Goal: Information Seeking & Learning: Learn about a topic

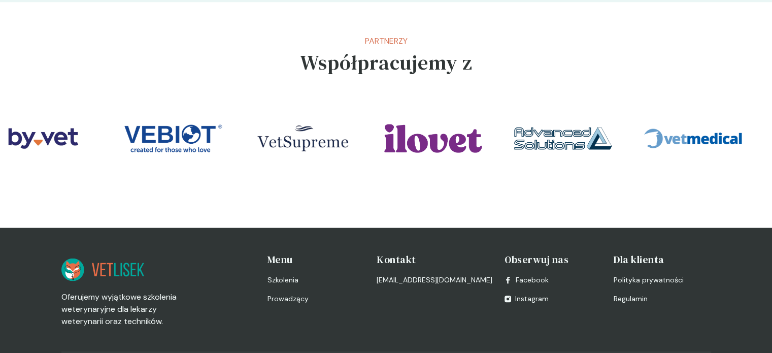
scroll to position [2219, 0]
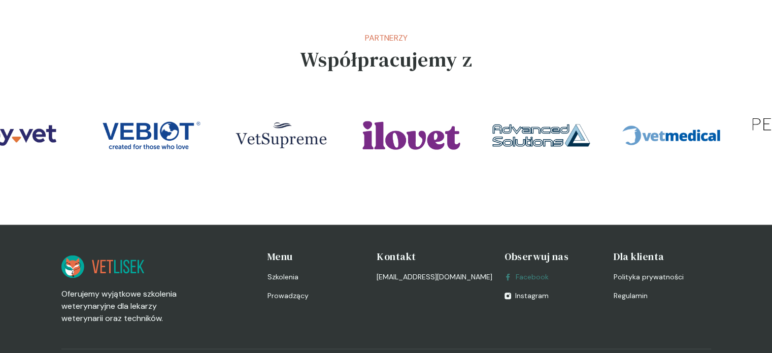
click at [530, 272] on link "Facebook" at bounding box center [527, 277] width 44 height 11
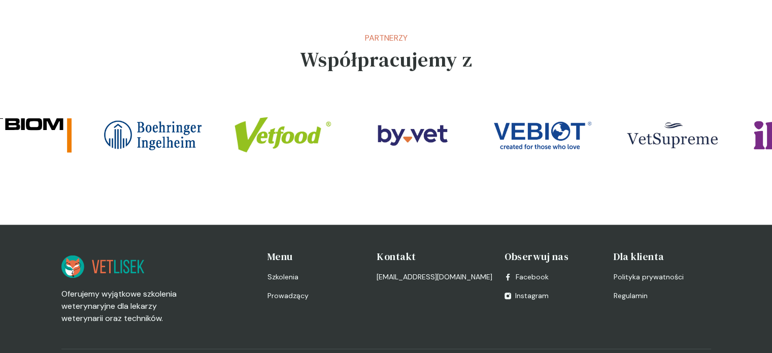
click at [631, 291] on span "Regulamin" at bounding box center [631, 296] width 34 height 11
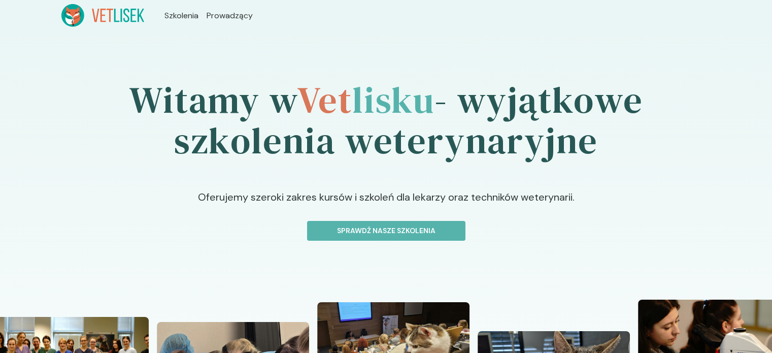
scroll to position [2219, 0]
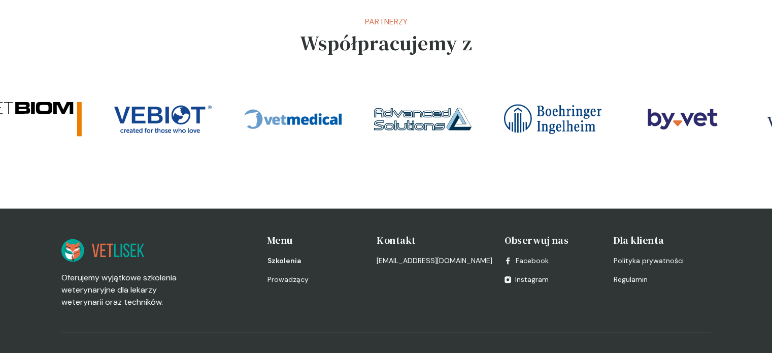
click at [291, 260] on span "Szkolenia" at bounding box center [285, 260] width 34 height 11
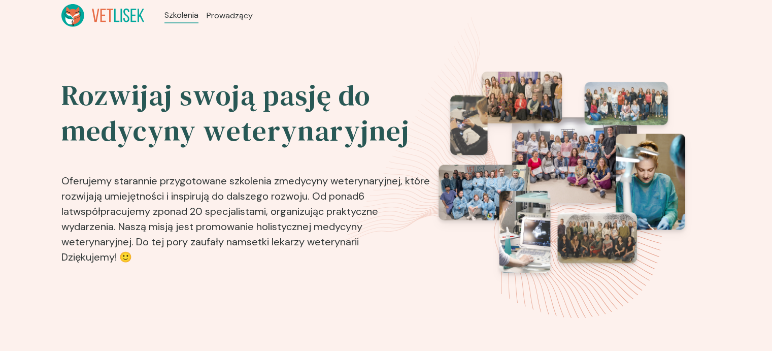
click at [291, 260] on p "Oferujemy starannie przygotowane szkolenia z medycyny weterynaryjnej , które ro…" at bounding box center [246, 213] width 371 height 112
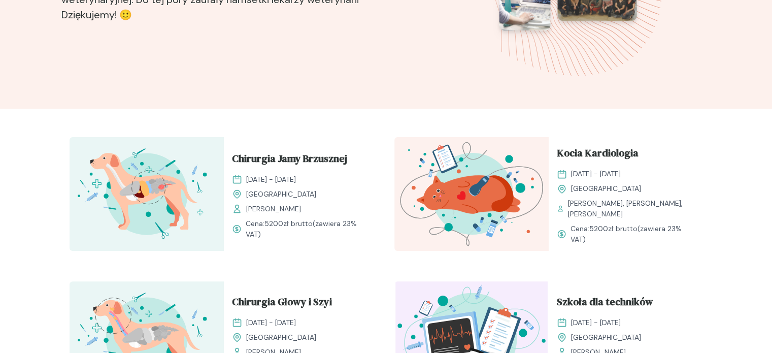
scroll to position [369, 0]
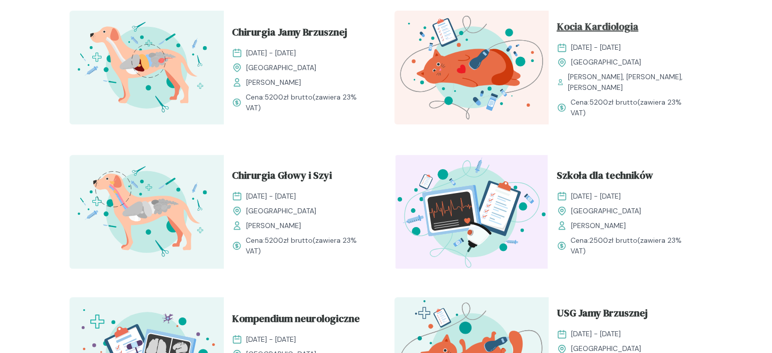
click at [627, 37] on span "Kocia Kardiologia" at bounding box center [598, 28] width 82 height 19
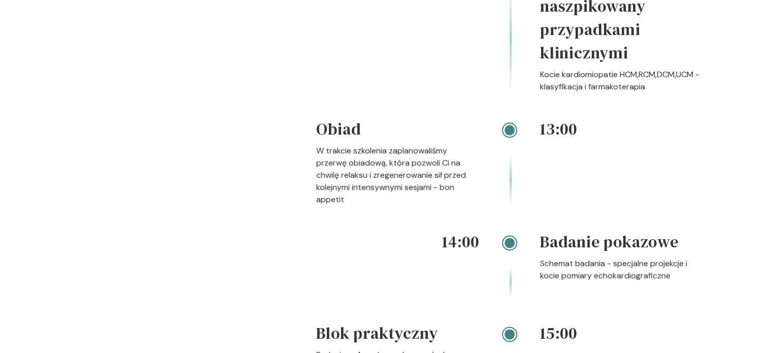
scroll to position [1517, 0]
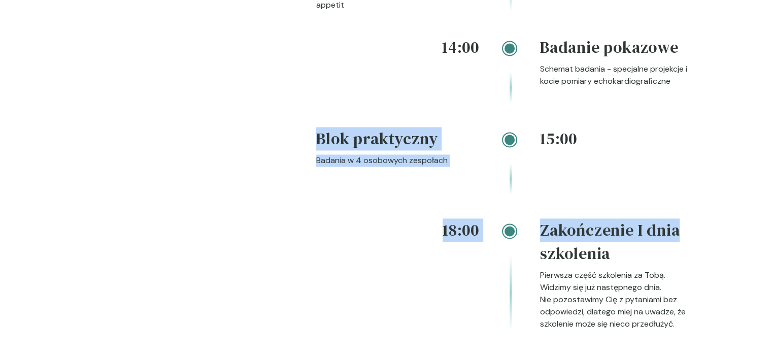
drag, startPoint x: 772, startPoint y: 211, endPoint x: 773, endPoint y: 245, distance: 34.6
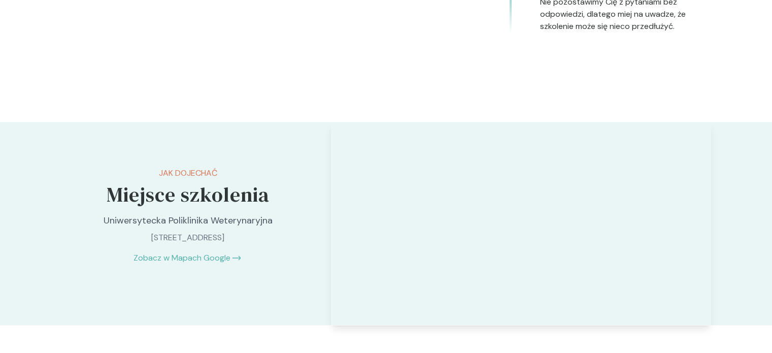
scroll to position [1821, 0]
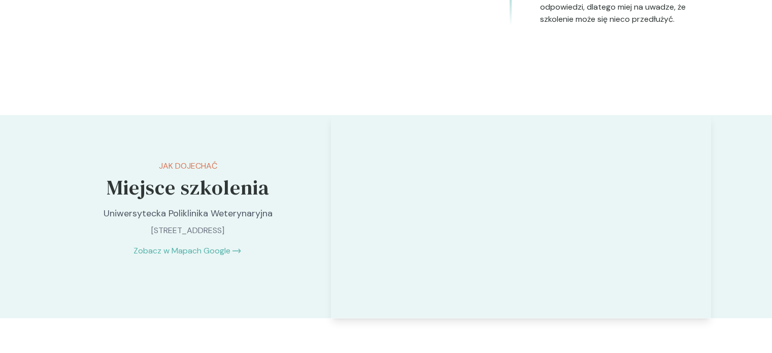
click at [205, 236] on p "[STREET_ADDRESS]" at bounding box center [188, 230] width 213 height 12
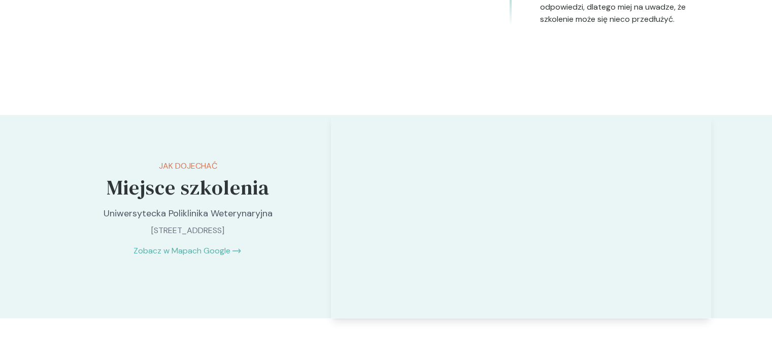
click at [559, 25] on p "Nie pozostawimy Cię z pytaniami bez odpowiedzi, dlatego miej na uwadze, że szko…" at bounding box center [621, 7] width 163 height 37
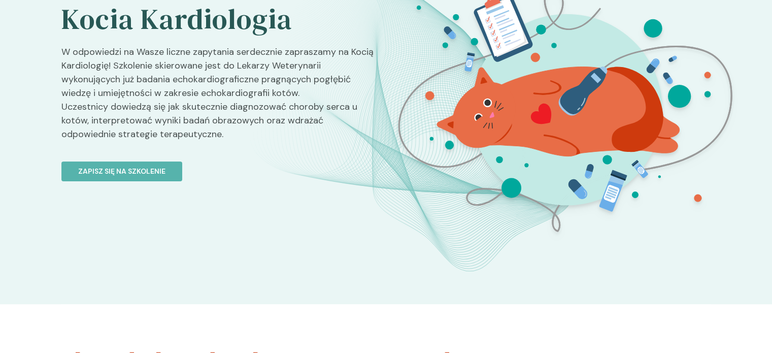
scroll to position [0, 0]
